Goal: Check status

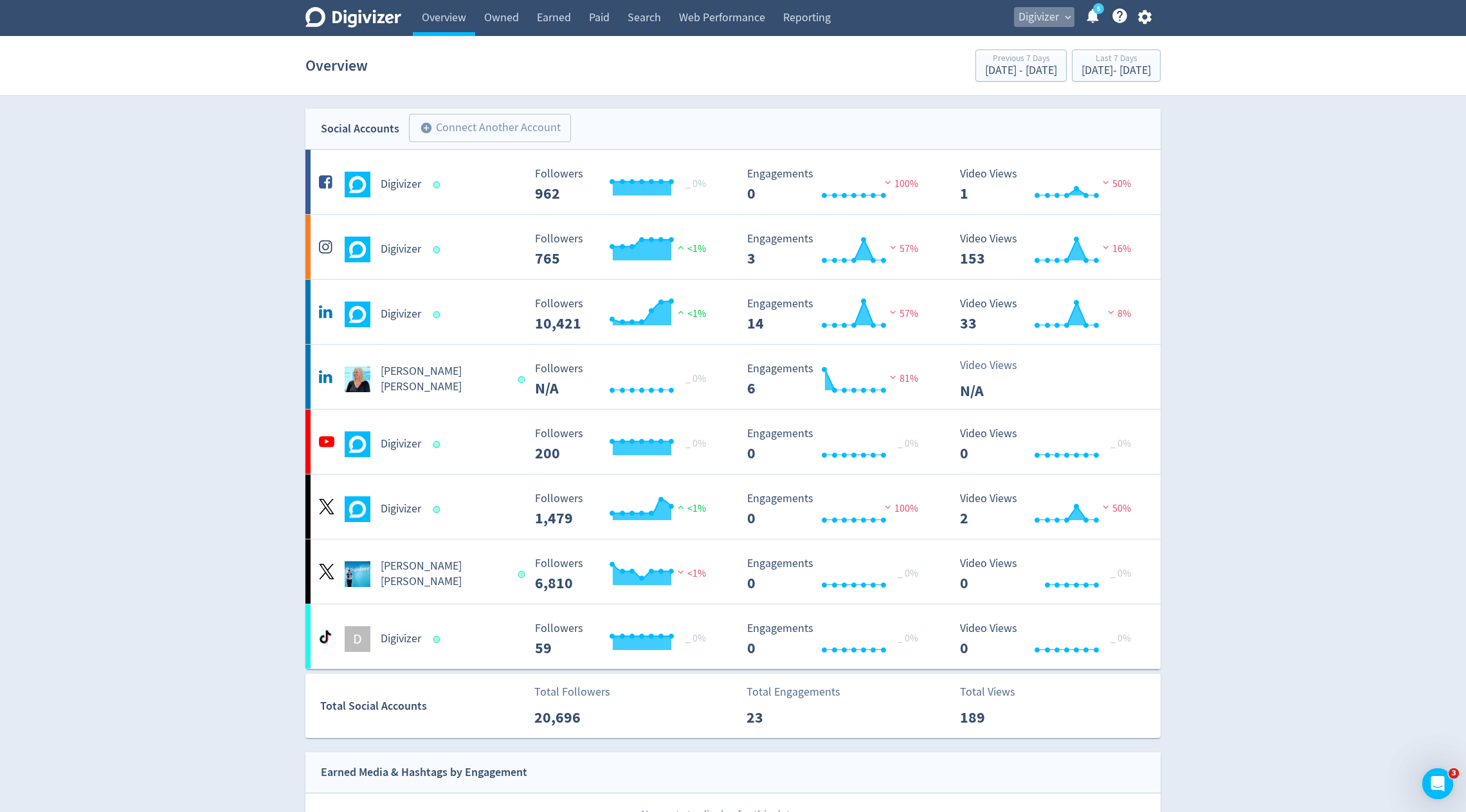
click at [1044, 22] on span "Digivizer" at bounding box center [1039, 17] width 40 height 21
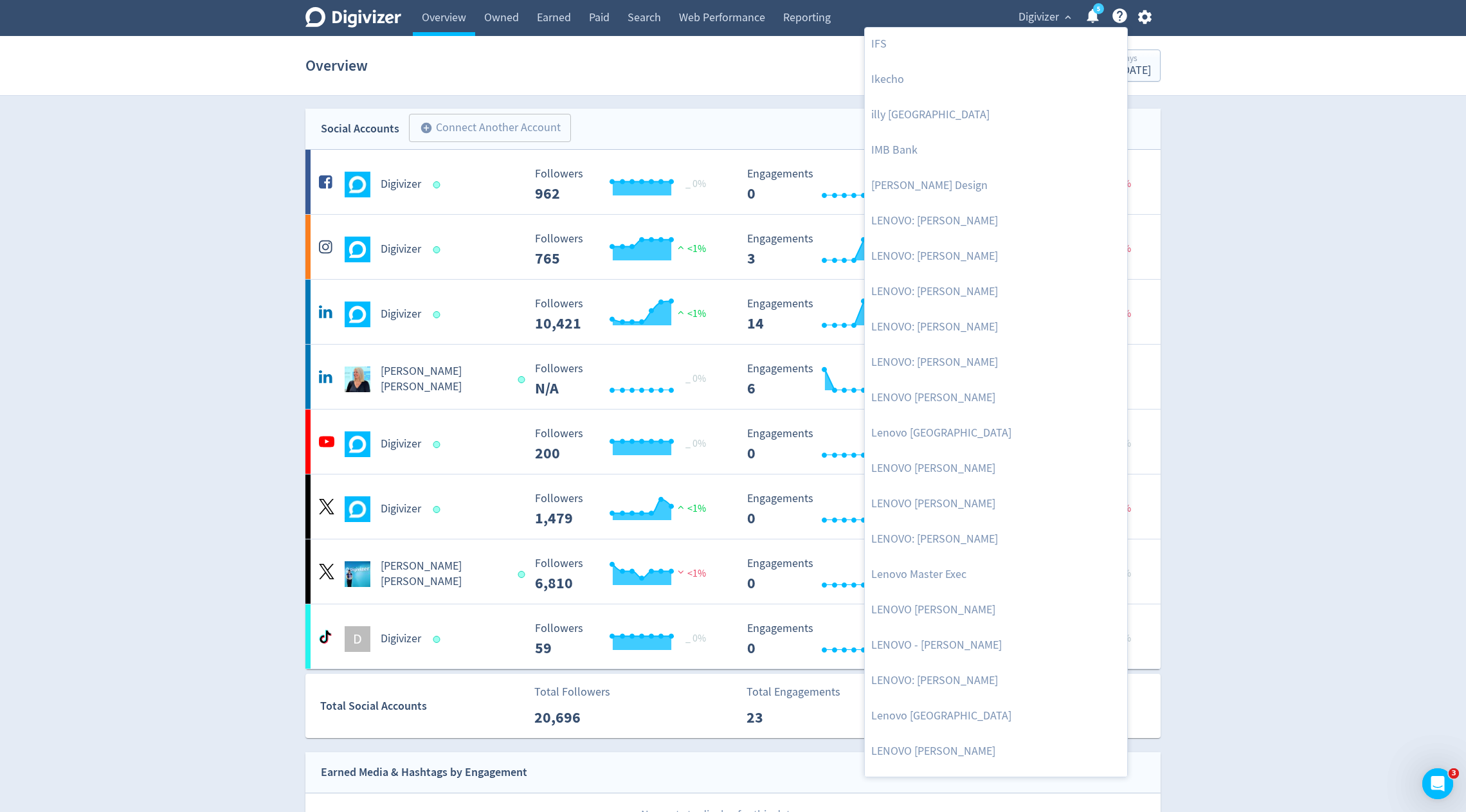
scroll to position [2751, 0]
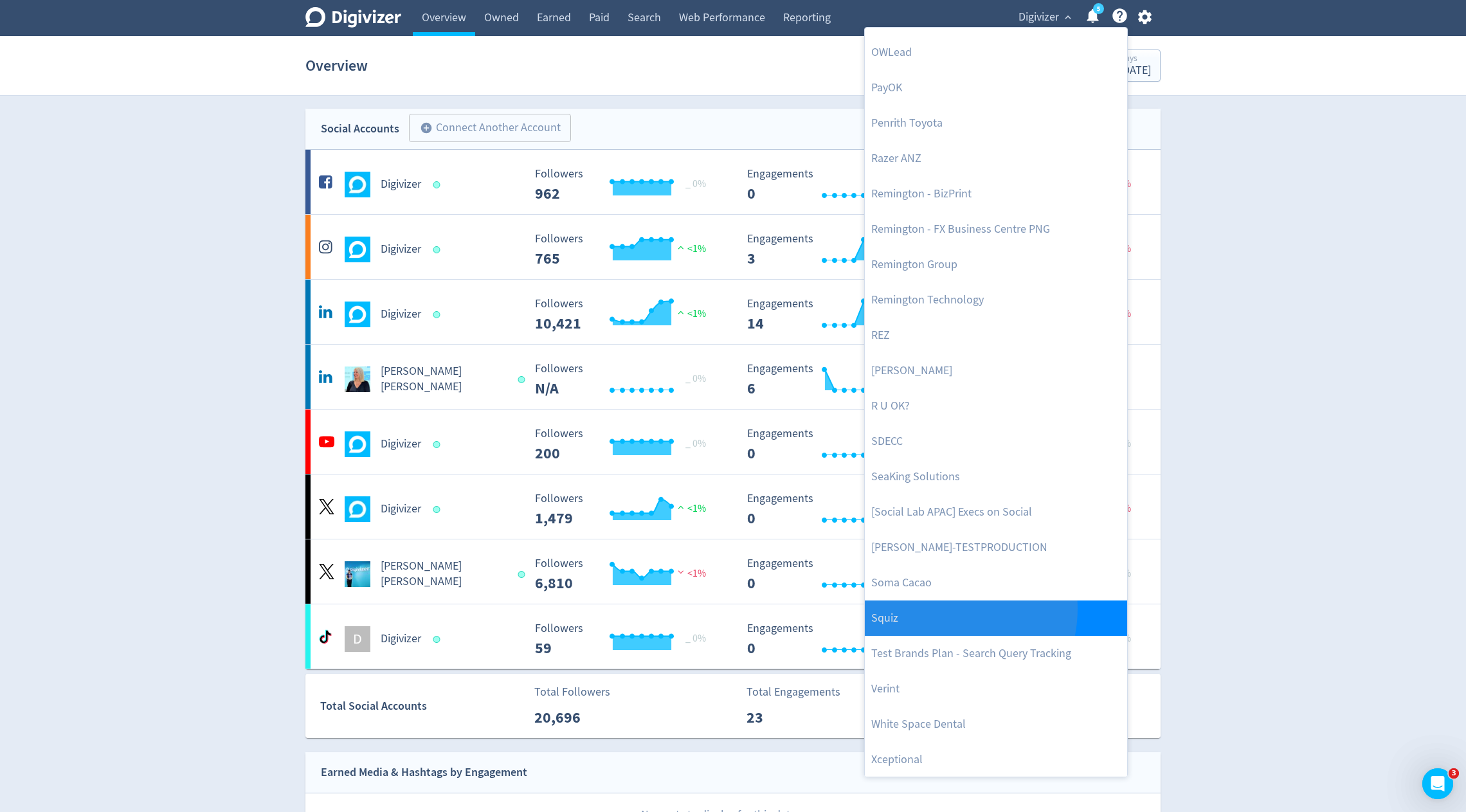
click at [942, 608] on link "Squiz" at bounding box center [996, 618] width 262 height 35
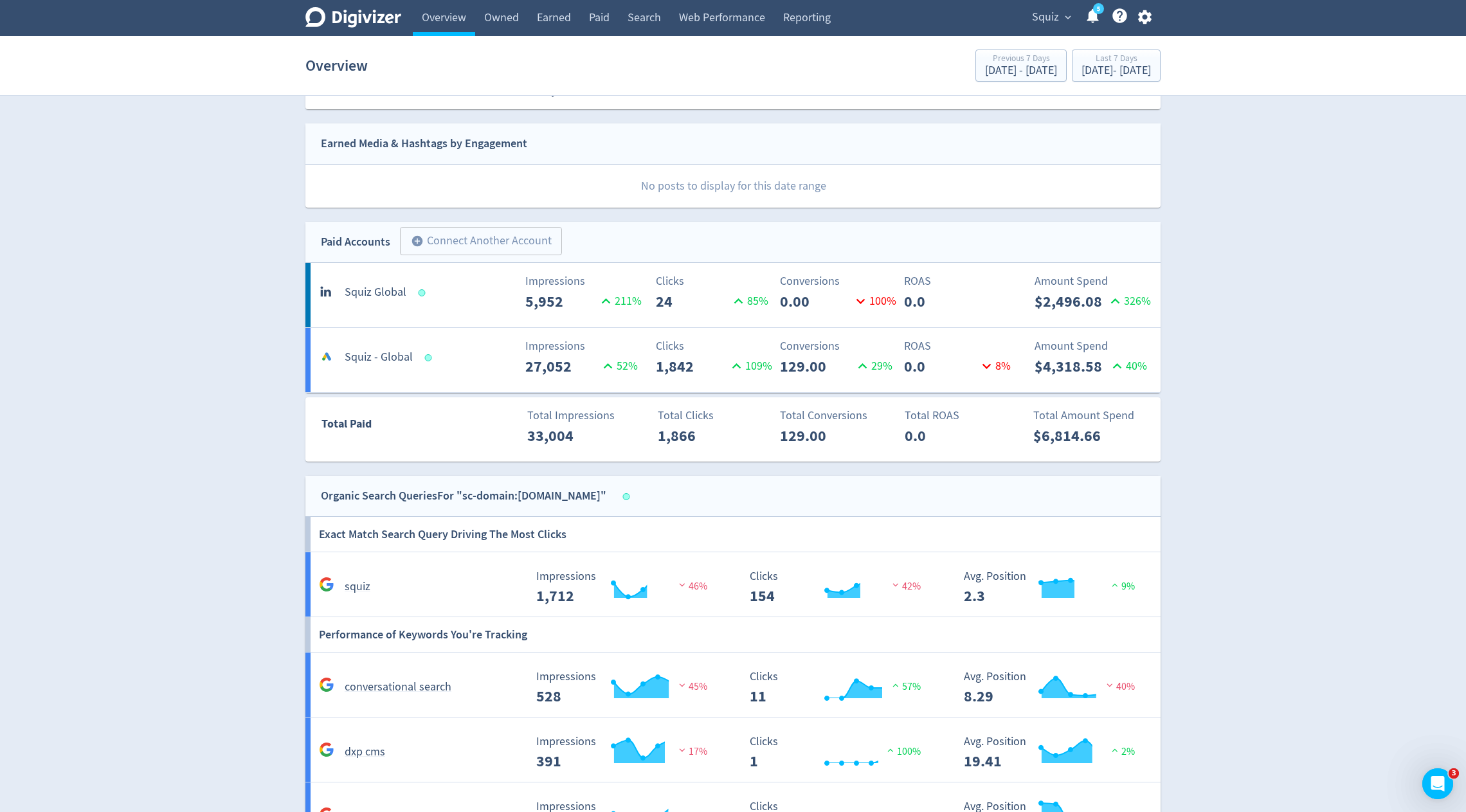
scroll to position [17, 0]
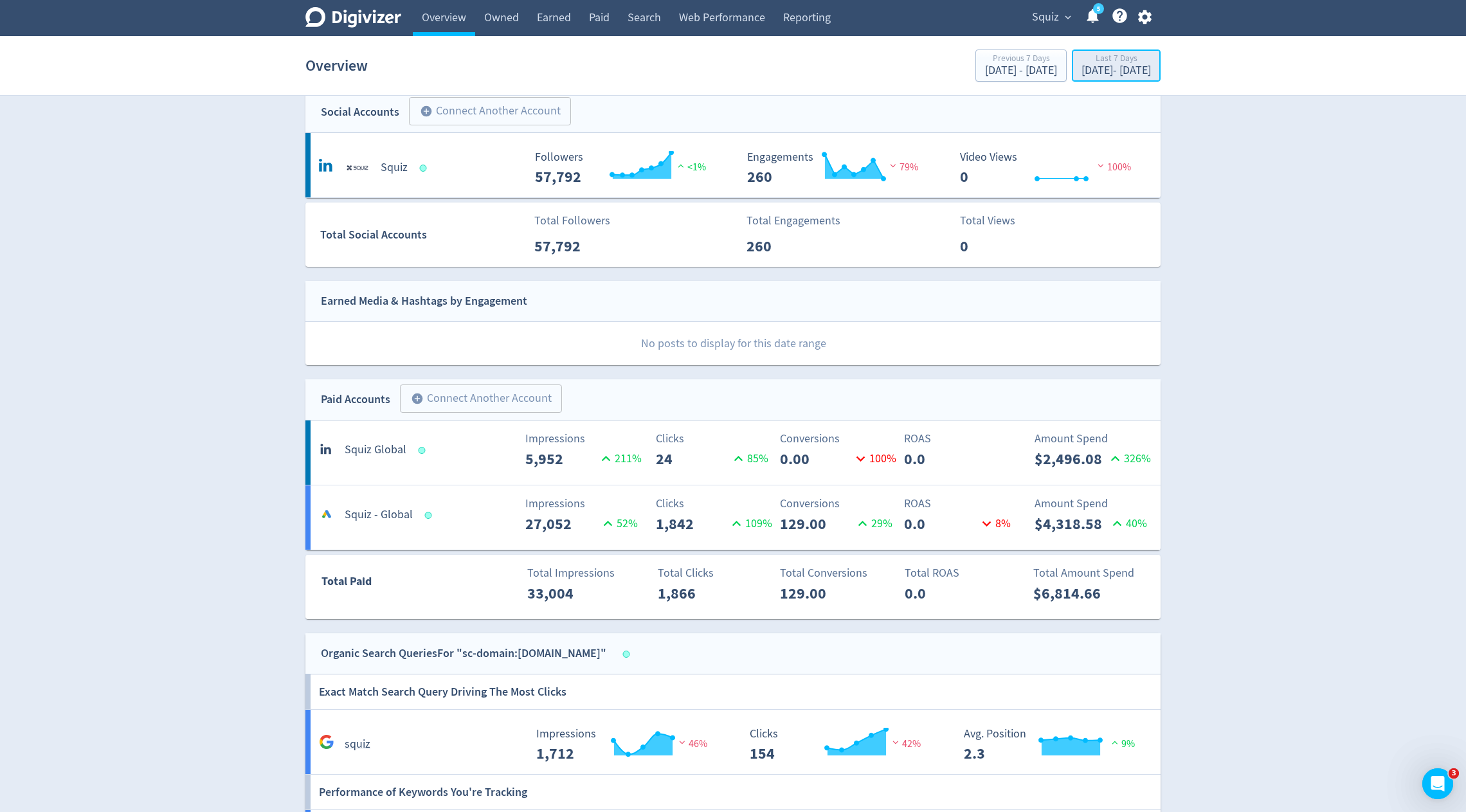
click at [1072, 51] on button "Last 7 Days [DATE] - [DATE]" at bounding box center [1116, 65] width 88 height 32
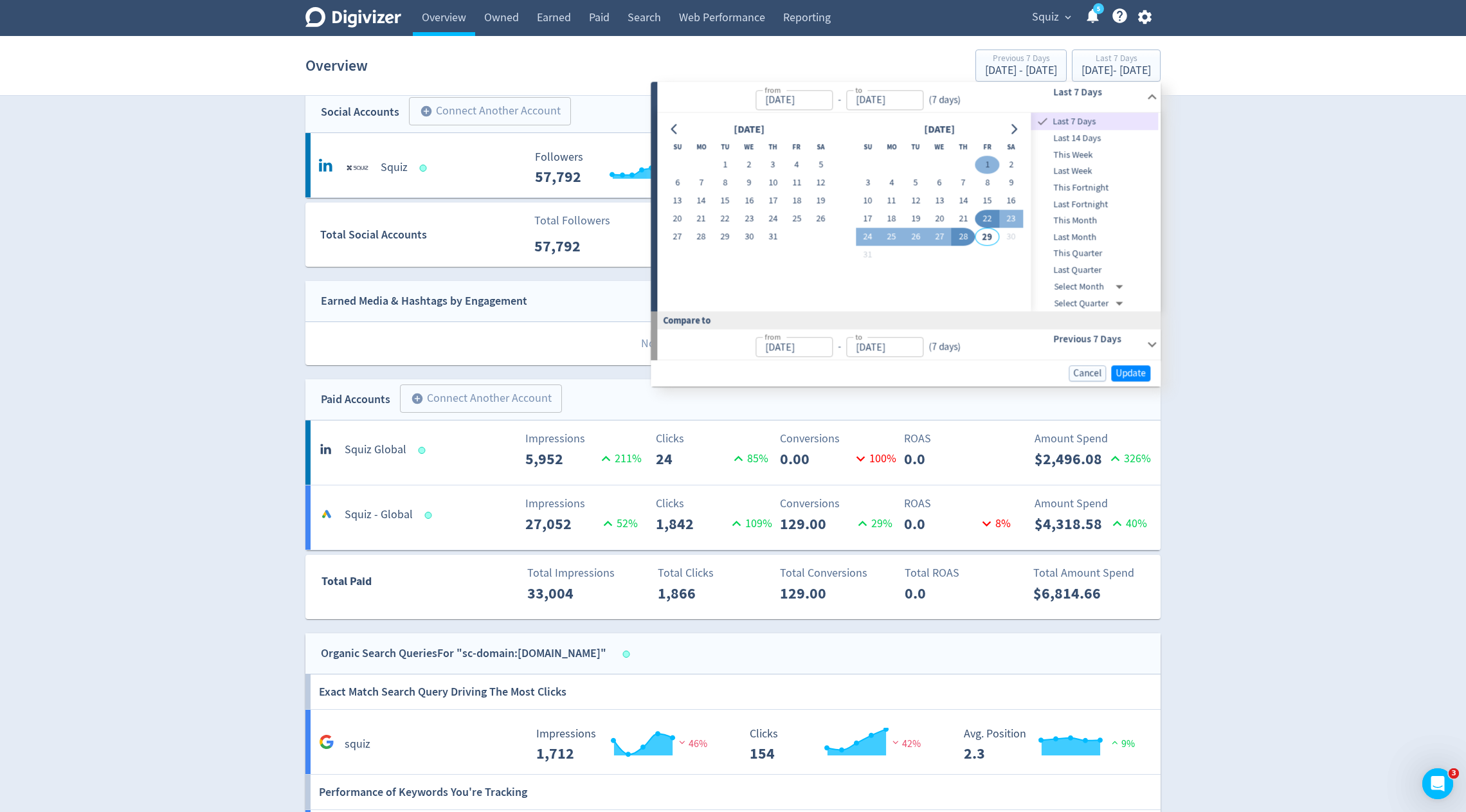
click at [986, 166] on button "1" at bounding box center [988, 165] width 24 height 18
type input "[DATE]"
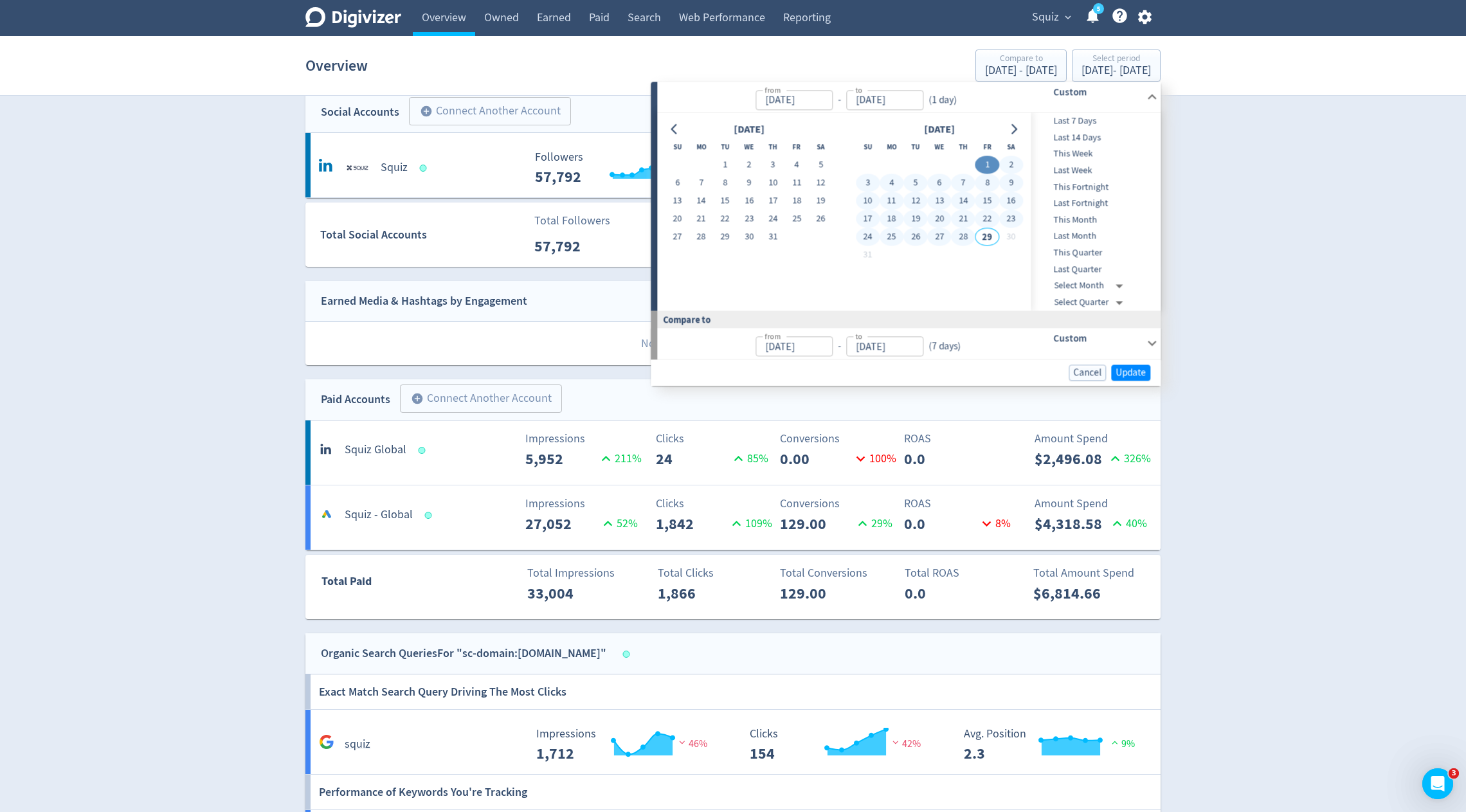
click at [967, 238] on button "28" at bounding box center [963, 237] width 24 height 18
type input "[DATE]"
click at [1136, 371] on span "Update" at bounding box center [1130, 372] width 30 height 10
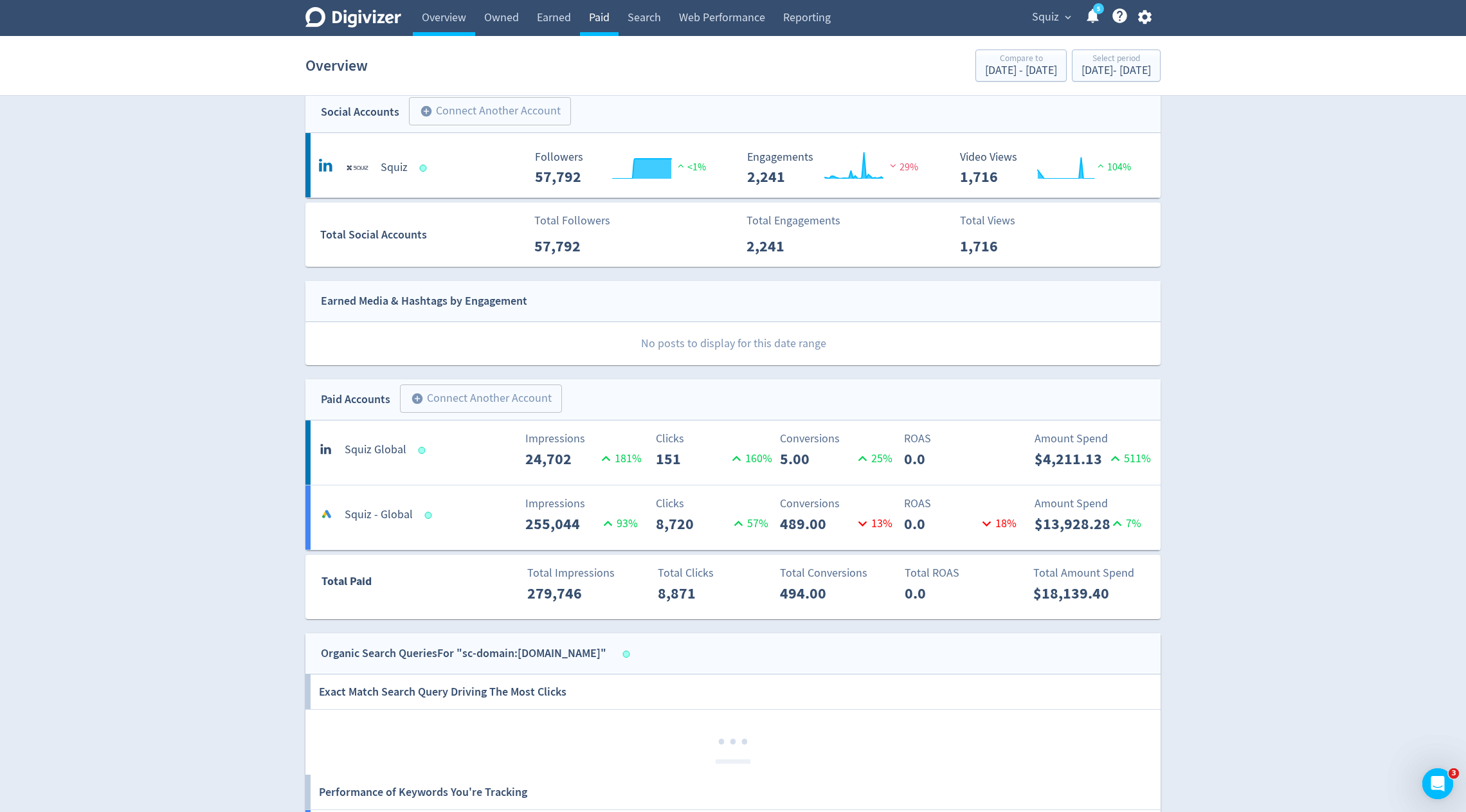
click at [595, 14] on link "Paid" at bounding box center [599, 18] width 38 height 36
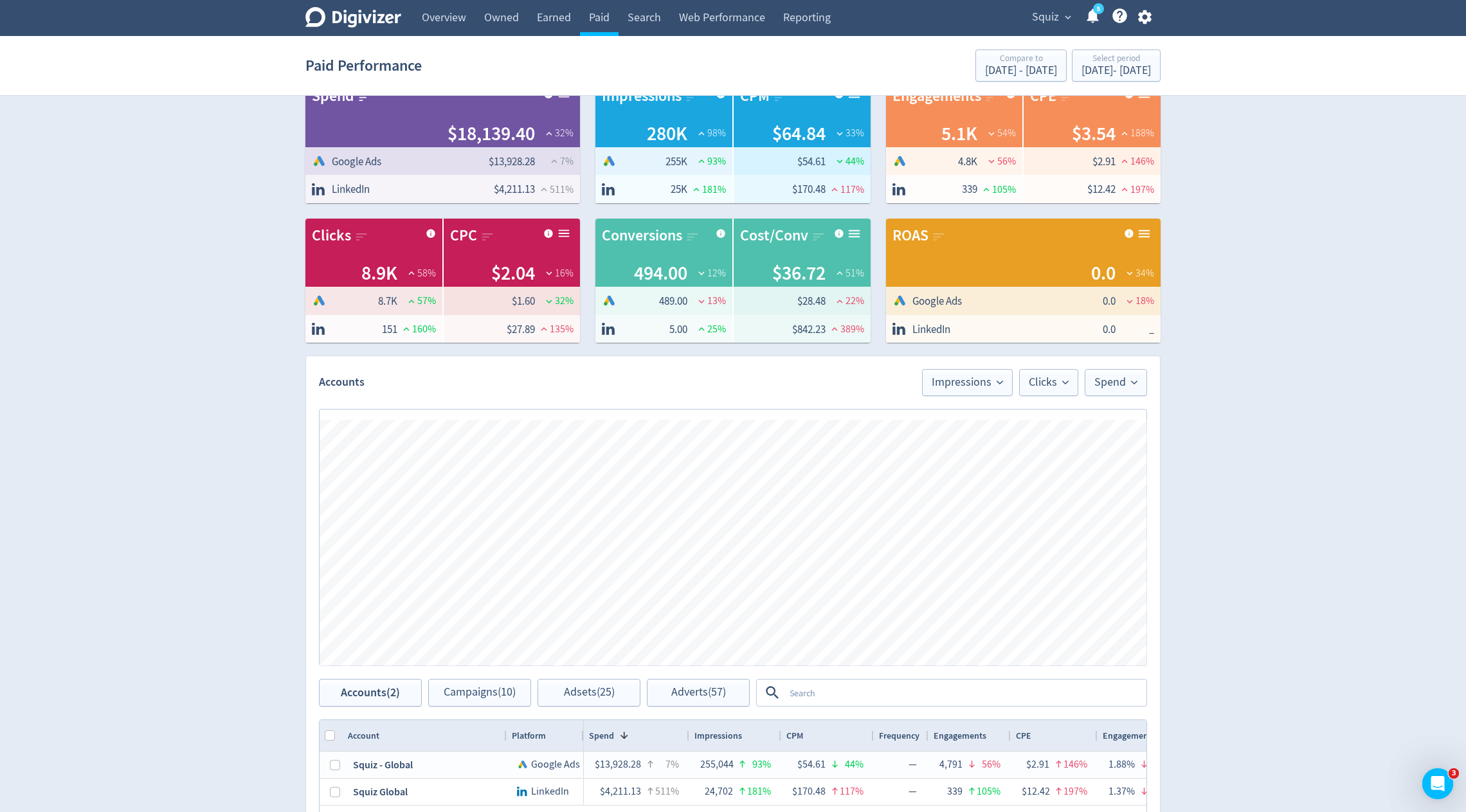
scroll to position [283, 0]
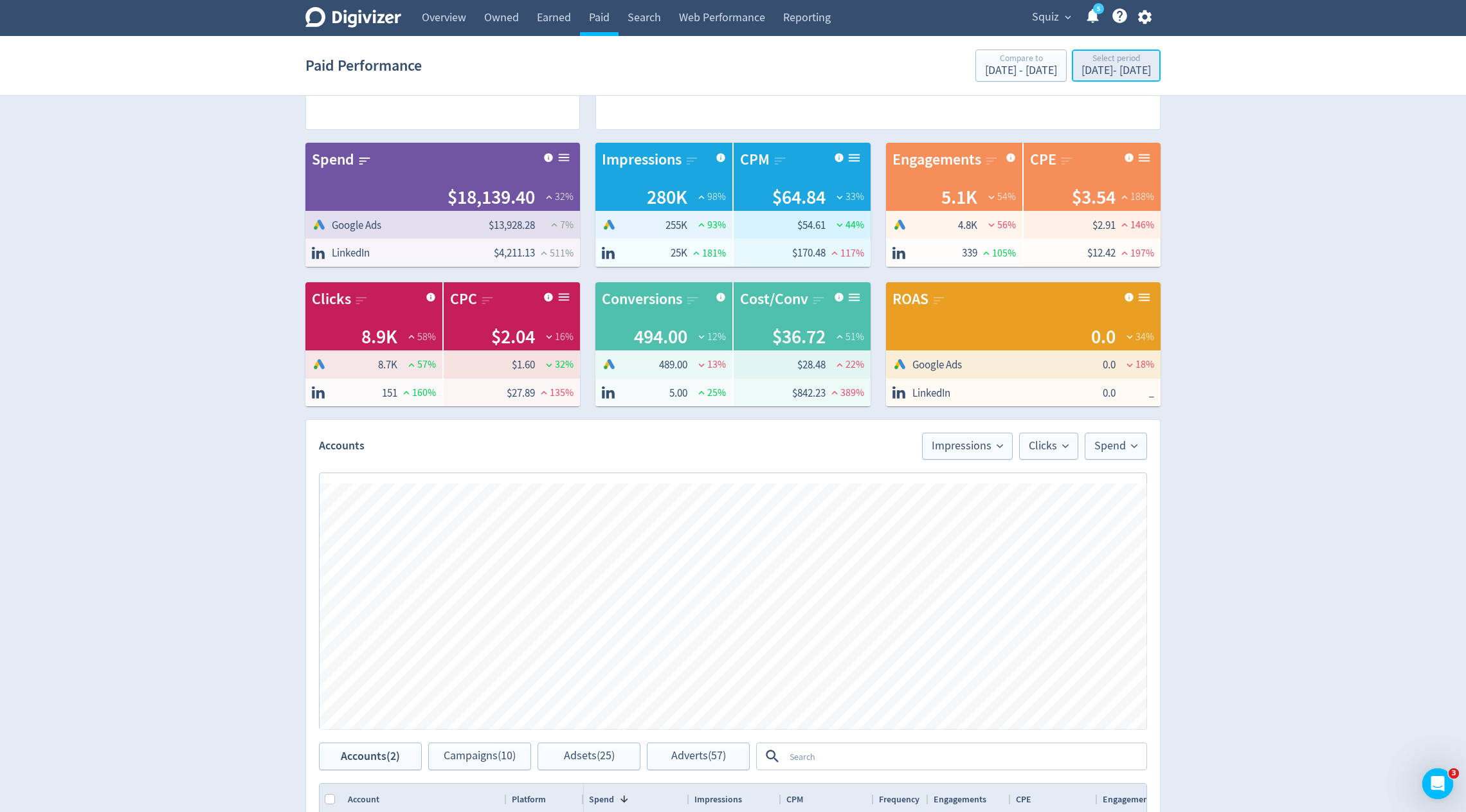
click at [1082, 69] on div "[DATE] - [DATE]" at bounding box center [1117, 70] width 70 height 12
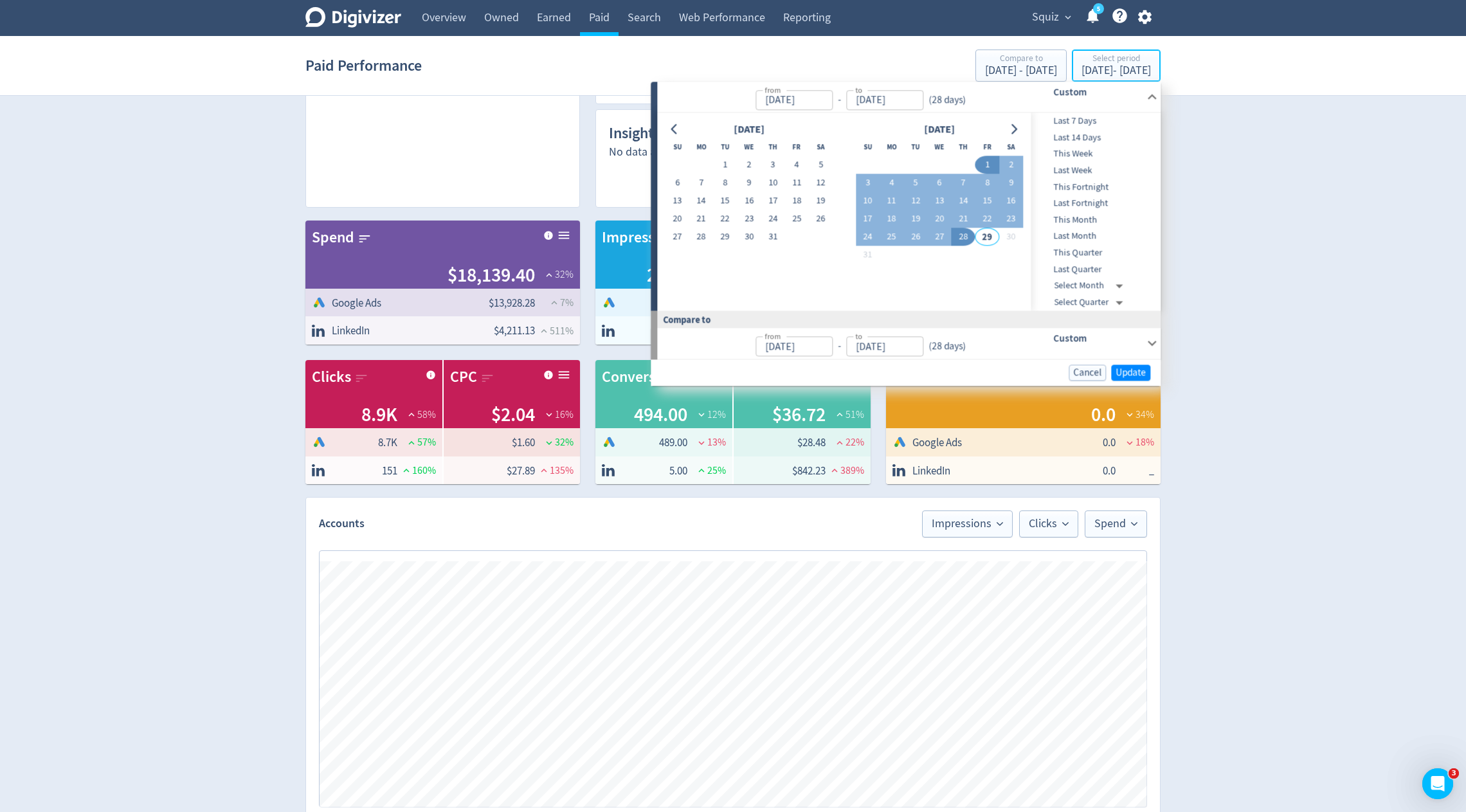
scroll to position [207, 0]
click at [1096, 116] on span "Last 7 Days" at bounding box center [1095, 121] width 127 height 14
type input "[DATE]"
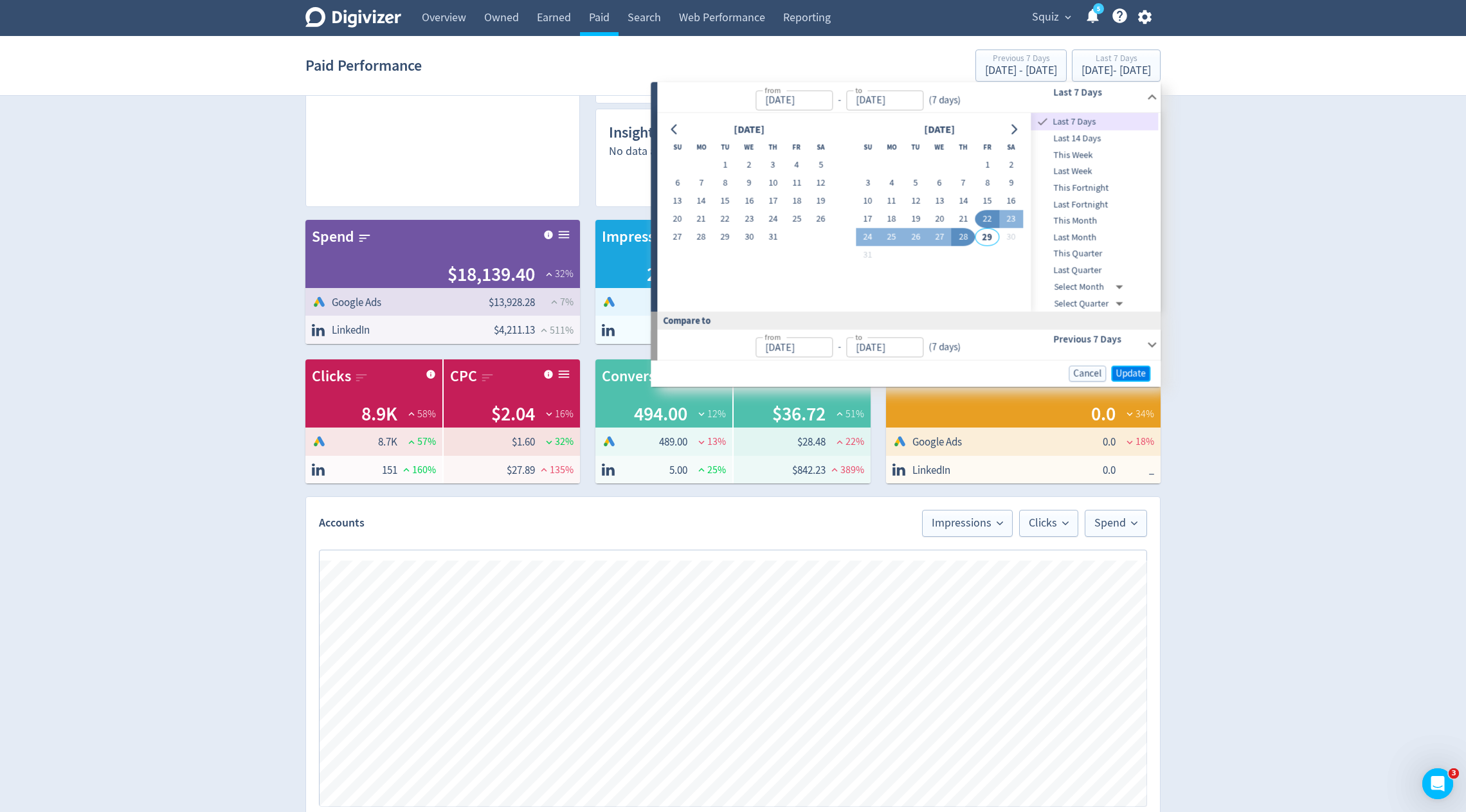
click at [1133, 374] on span "Update" at bounding box center [1130, 374] width 30 height 10
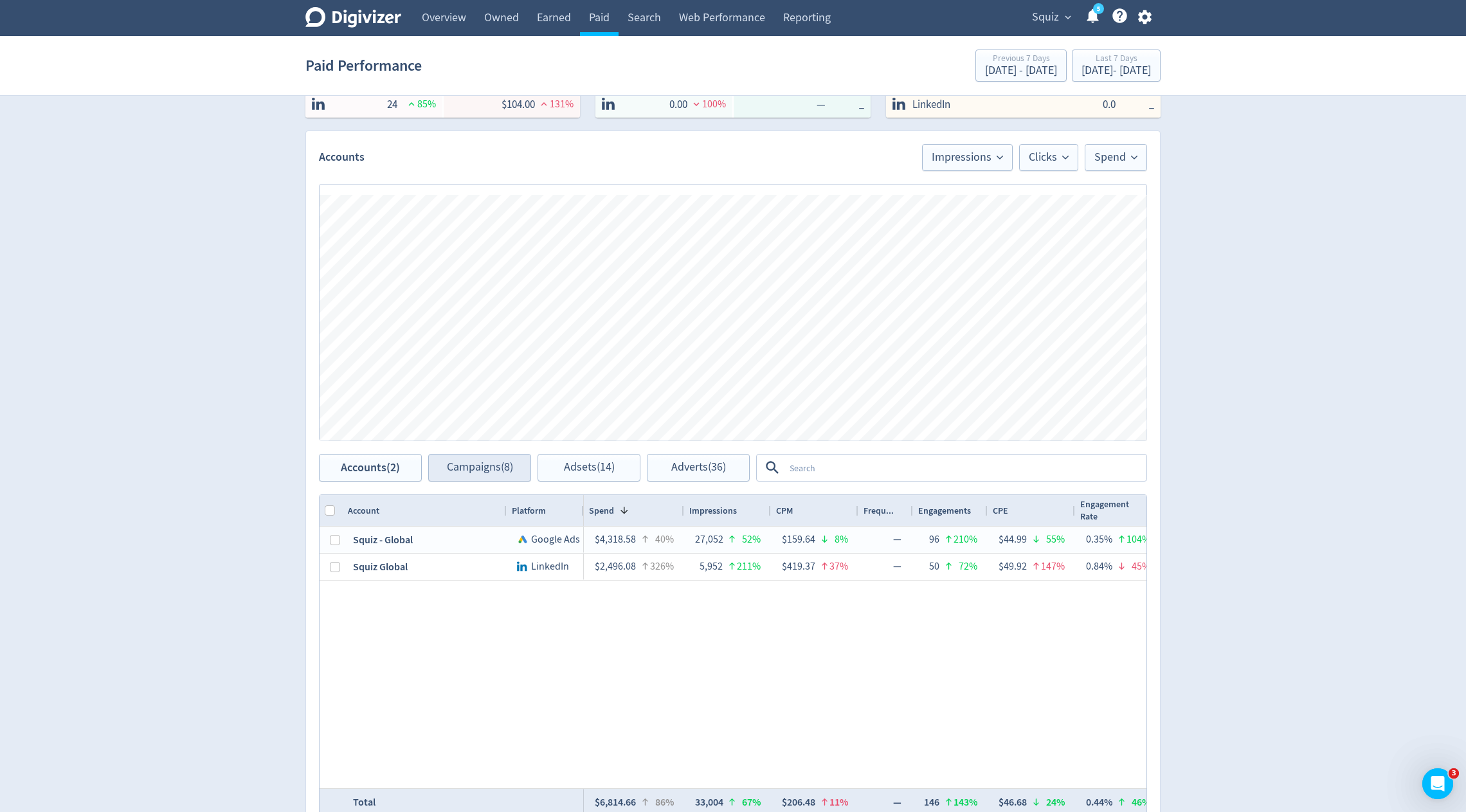
scroll to position [635, 0]
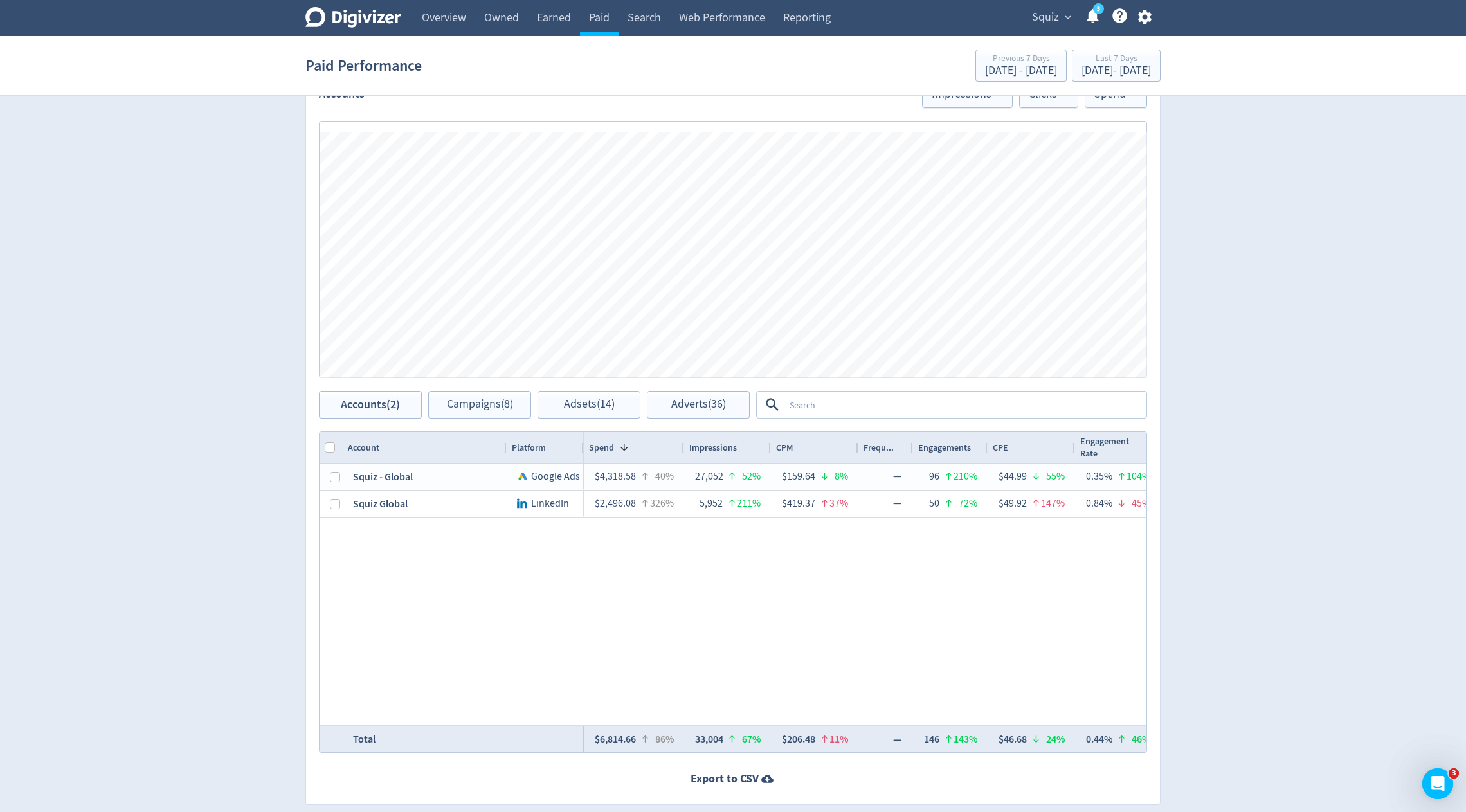
click at [716, 420] on div "Accounts Impressions Clicks Spend Spend Clicks Impressions Press Space or Enter…" at bounding box center [733, 436] width 856 height 738
click at [699, 408] on span "Adverts (36)" at bounding box center [699, 405] width 55 height 13
